Goal: Transaction & Acquisition: Book appointment/travel/reservation

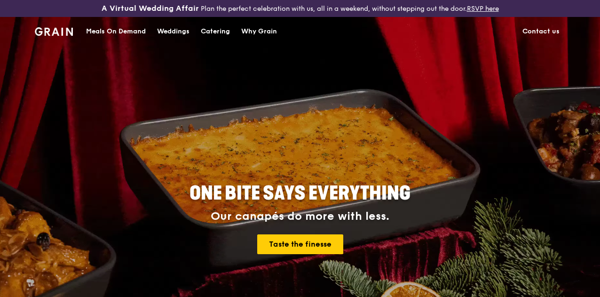
click at [233, 38] on link "Catering" at bounding box center [215, 31] width 40 height 28
click at [221, 35] on div "Catering" at bounding box center [215, 31] width 29 height 28
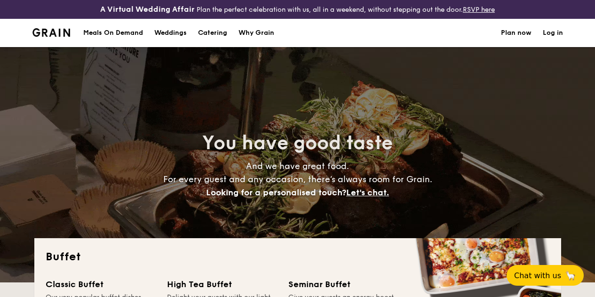
select select
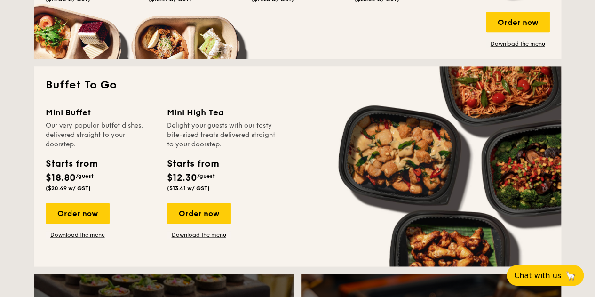
scroll to position [572, 0]
